Goal: Task Accomplishment & Management: Use online tool/utility

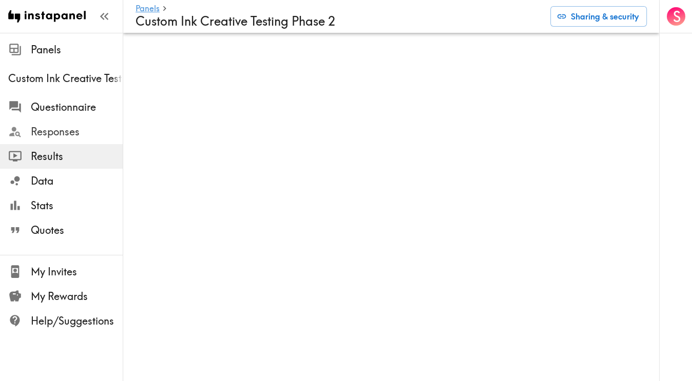
click at [70, 128] on span "Responses" at bounding box center [77, 132] width 92 height 14
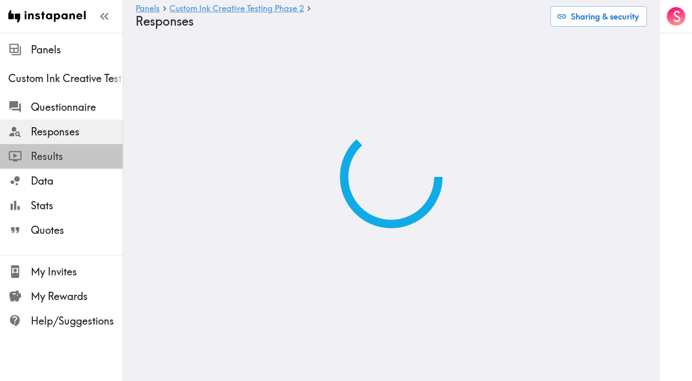
click at [79, 156] on span "Results" at bounding box center [77, 156] width 92 height 14
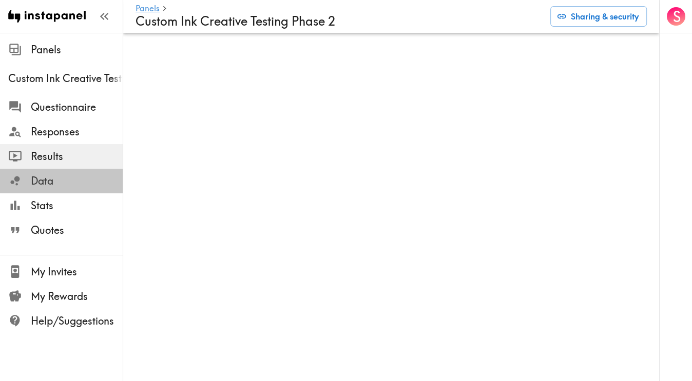
click at [60, 181] on span "Data" at bounding box center [77, 181] width 92 height 14
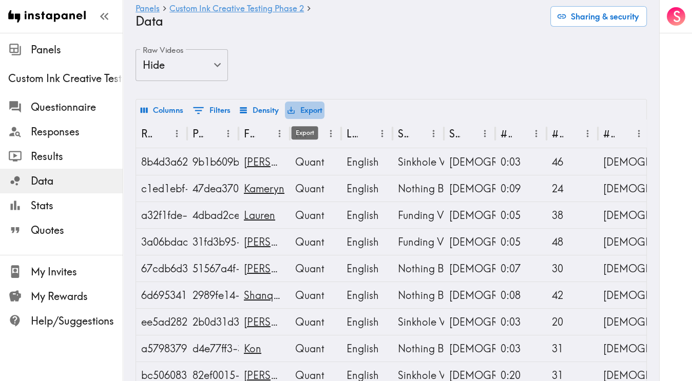
click at [297, 109] on button "Export" at bounding box center [305, 110] width 40 height 17
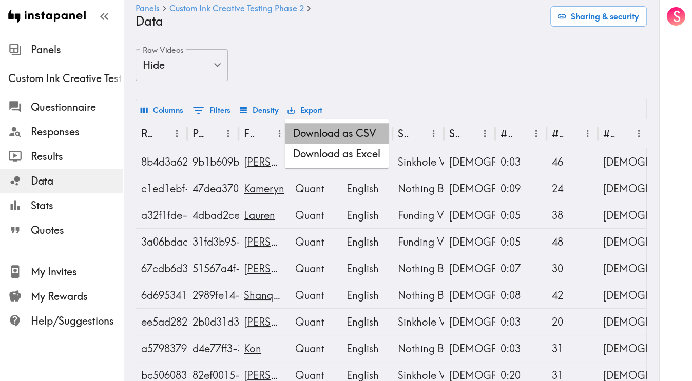
click at [308, 129] on li "Download as CSV" at bounding box center [337, 133] width 104 height 21
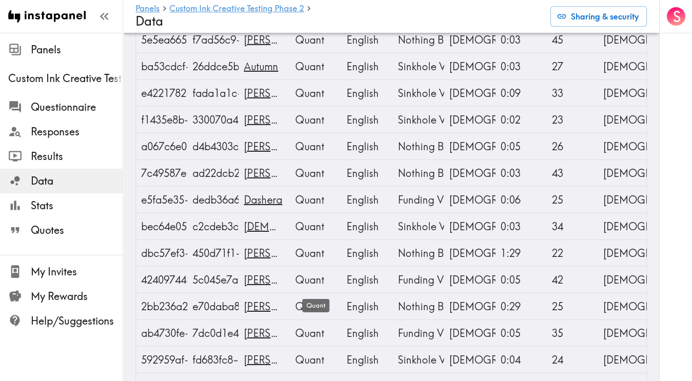
scroll to position [8932, 0]
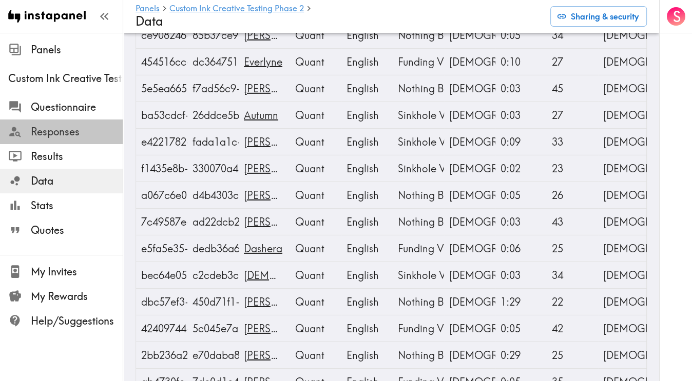
click at [46, 126] on span "Responses" at bounding box center [77, 132] width 92 height 14
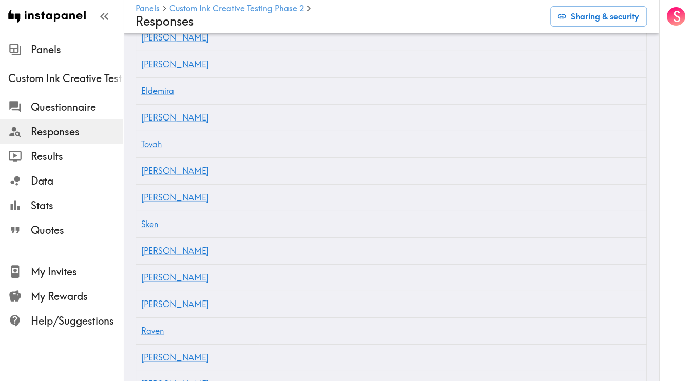
scroll to position [15410, 0]
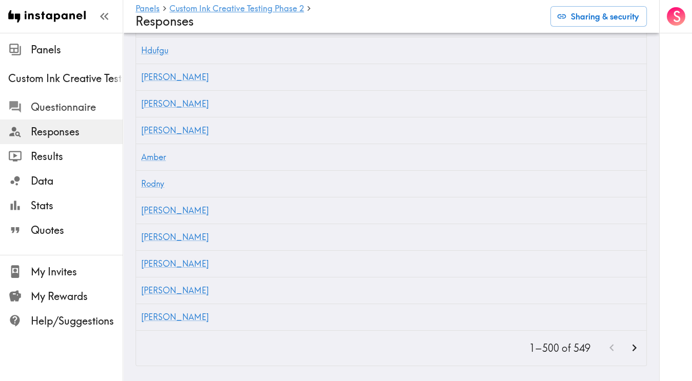
click at [58, 106] on span "Questionnaire" at bounding box center [77, 107] width 92 height 14
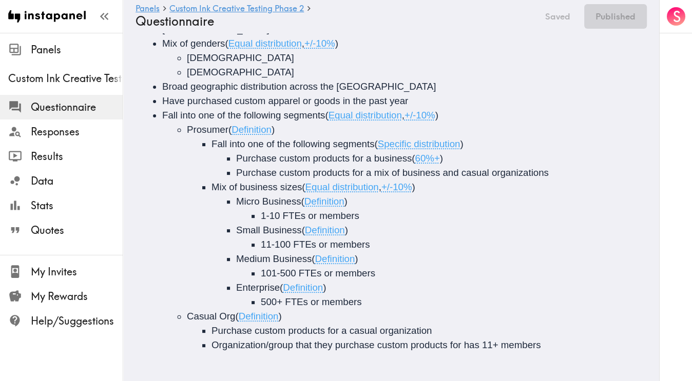
scroll to position [155, 0]
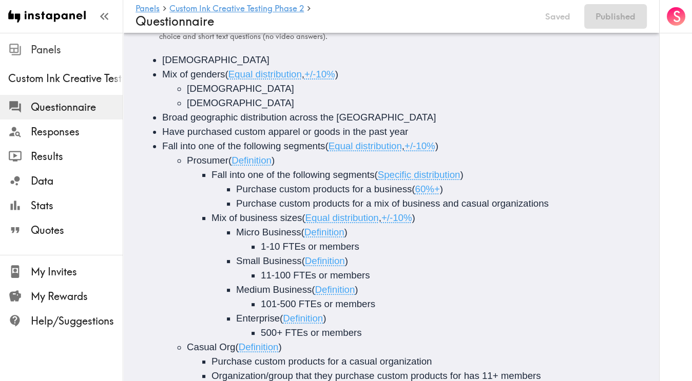
click at [51, 56] on span "Panels" at bounding box center [77, 50] width 92 height 14
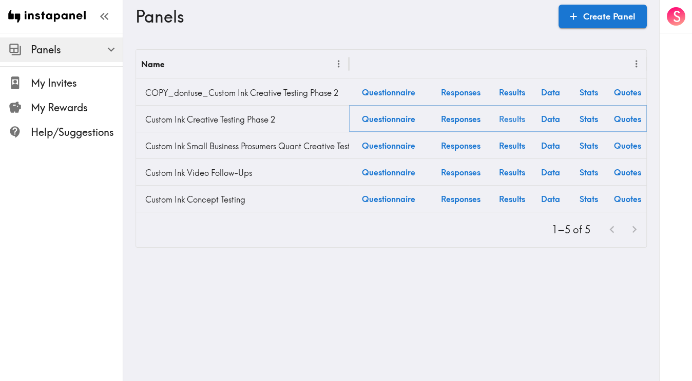
click at [514, 119] on link "Results" at bounding box center [512, 119] width 38 height 26
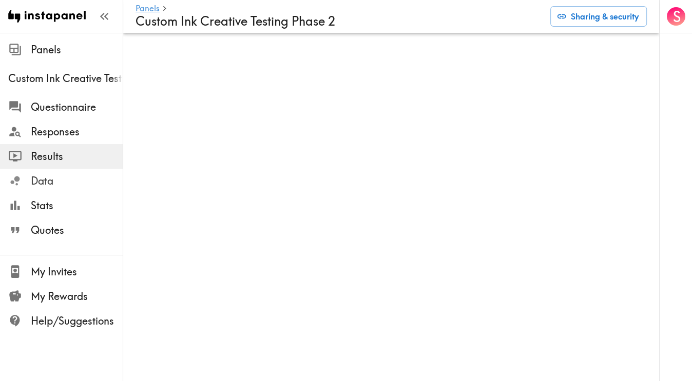
click at [43, 178] on span "Data" at bounding box center [77, 181] width 92 height 14
